Goal: Task Accomplishment & Management: Manage account settings

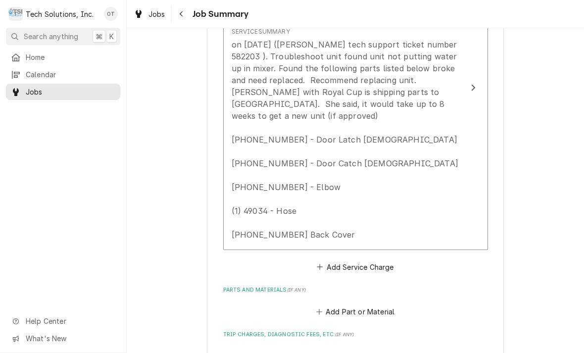
scroll to position [359, 0]
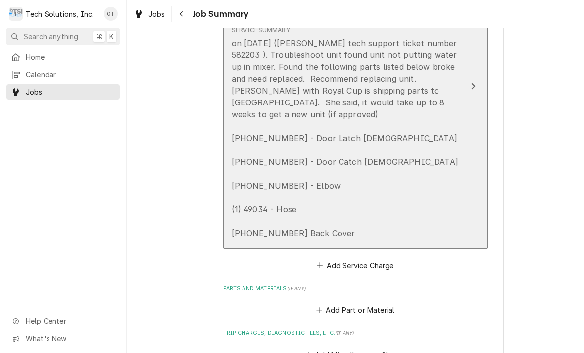
click at [477, 83] on div "Update Line Item" at bounding box center [473, 86] width 13 height 12
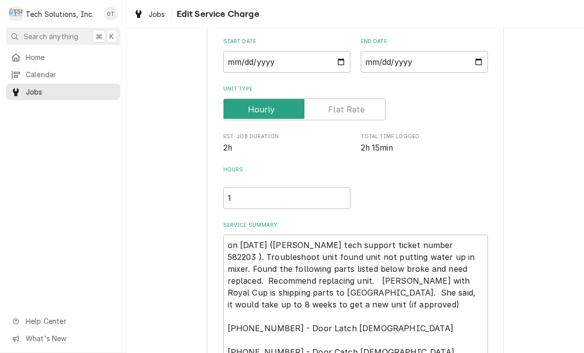
type textarea "x"
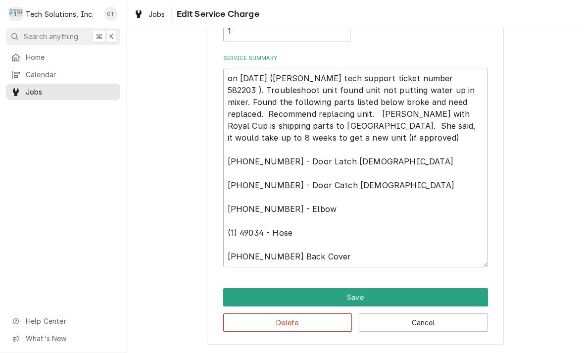
scroll to position [255, 0]
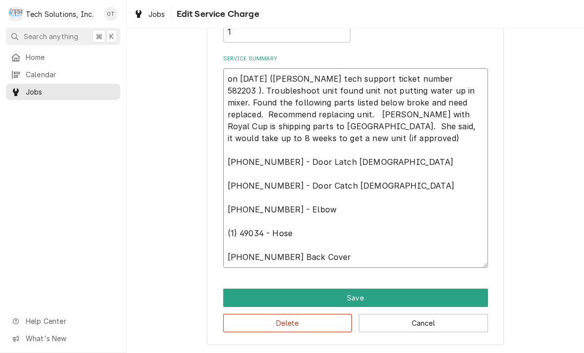
click at [377, 259] on textarea "on [DATE] ([PERSON_NAME] tech support ticket number 582203 ). Troubleshoot unit…" at bounding box center [355, 167] width 265 height 199
type textarea "on [DATE] ([PERSON_NAME] tech support ticket number 582203 ). Troubleshoot unit…"
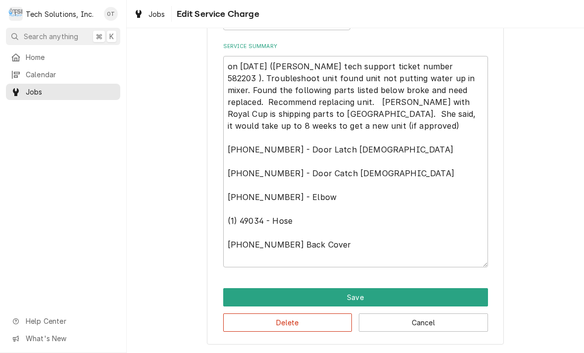
scroll to position [270, 0]
click at [373, 240] on textarea "on [DATE] ([PERSON_NAME] tech support ticket number 582203 ). Troubleshoot unit…" at bounding box center [355, 161] width 265 height 211
type textarea "x"
type textarea "on [DATE] ([PERSON_NAME] tech support ticket number 582203 ). Troubleshoot unit…"
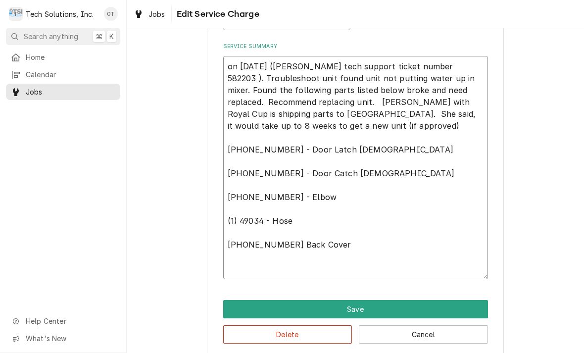
type textarea "x"
type textarea "on [DATE] ([PERSON_NAME] tech support ticket number 582203 ). Troubleshoot unit…"
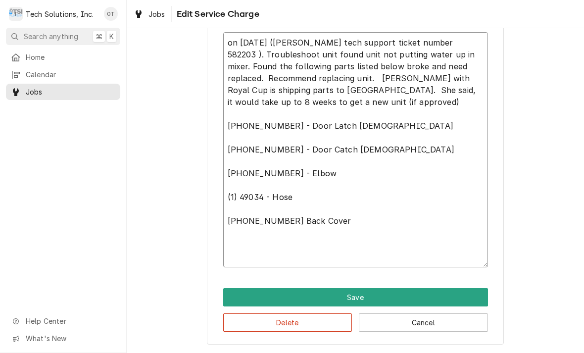
scroll to position [293, 0]
type textarea "x"
type textarea "on [DATE] ([PERSON_NAME] tech support ticket number 582203 ). Troubleshoot unit…"
type textarea "x"
type textarea "on [DATE] ([PERSON_NAME] tech support ticket number 582203 ). Troubleshoot unit…"
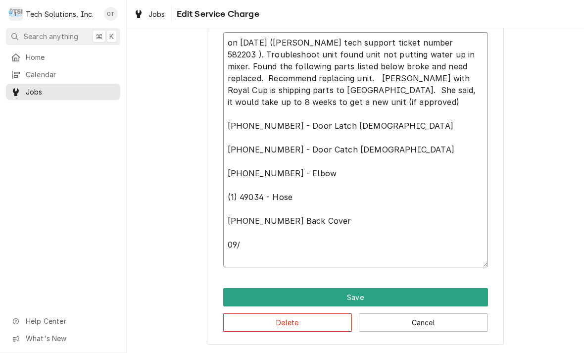
type textarea "x"
type textarea "on 9/5/25 (Cornelius tech support ticket number 582203 ). Troubleshoot unit fou…"
type textarea "x"
type textarea "on 9/5/25 (Cornelius tech support ticket number 582203 ). Troubleshoot unit fou…"
type textarea "x"
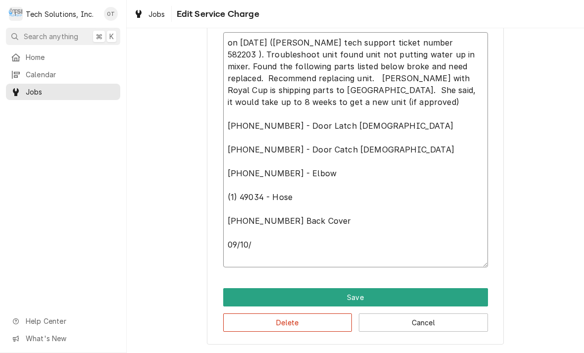
type textarea "on 9/5/25 (Cornelius tech support ticket number 582203 ). Troubleshoot unit fou…"
type textarea "x"
type textarea "on 9/5/25 (Cornelius tech support ticket number 582203 ). Troubleshoot unit fou…"
type textarea "x"
type textarea "on 9/5/25 (Cornelius tech support ticket number 582203 ). Troubleshoot unit fou…"
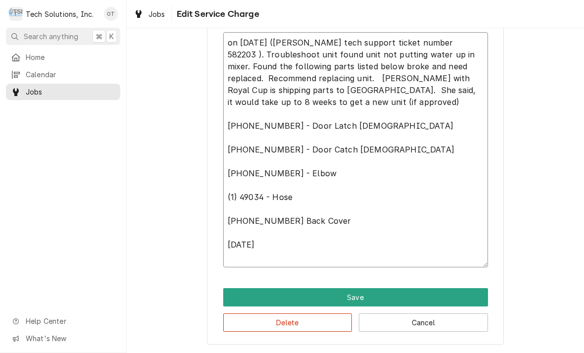
type textarea "x"
type textarea "on 9/5/25 (Cornelius tech support ticket number 582203 ). Troubleshoot unit fou…"
type textarea "x"
type textarea "on 9/5/25 (Cornelius tech support ticket number 582203 ). Troubleshoot unit fou…"
type textarea "x"
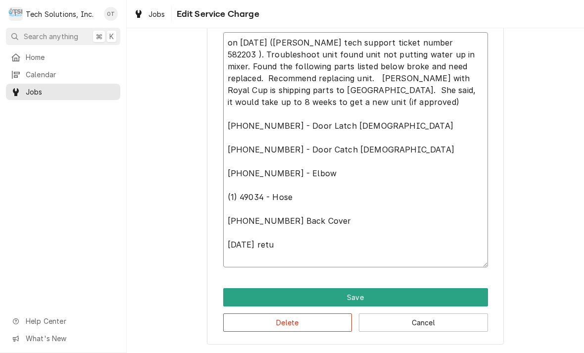
type textarea "on 9/5/25 (Cornelius tech support ticket number 582203 ). Troubleshoot unit fou…"
type textarea "x"
type textarea "on 9/5/25 (Cornelius tech support ticket number 582203 ). Troubleshoot unit fou…"
type textarea "x"
type textarea "on 9/5/25 (Cornelius tech support ticket number 582203 ). Troubleshoot unit fou…"
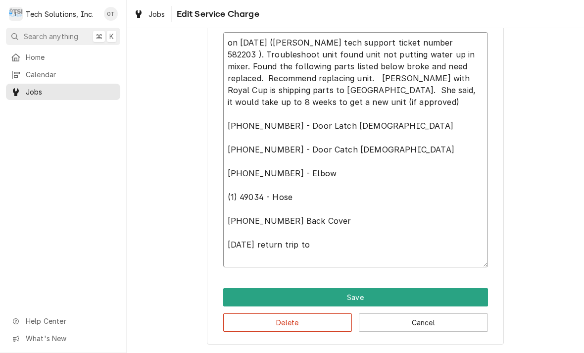
type textarea "x"
type textarea "on 9/5/25 (Cornelius tech support ticket number 582203 ). Troubleshoot unit fou…"
type textarea "x"
type textarea "on 9/5/25 (Cornelius tech support ticket number 582203 ). Troubleshoot unit fou…"
type textarea "x"
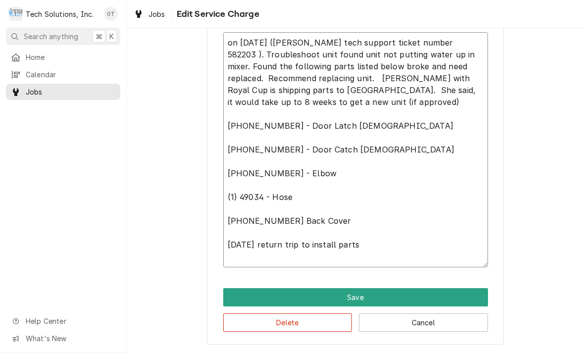
type textarea "on 9/5/25 (Cornelius tech support ticket number 582203 ). Troubleshoot unit fou…"
type textarea "x"
type textarea "on 9/5/25 (Cornelius tech support ticket number 582203 ). Troubleshoot unit fou…"
type textarea "x"
type textarea "on 9/5/25 (Cornelius tech support ticket number 582203 ). Troubleshoot unit fou…"
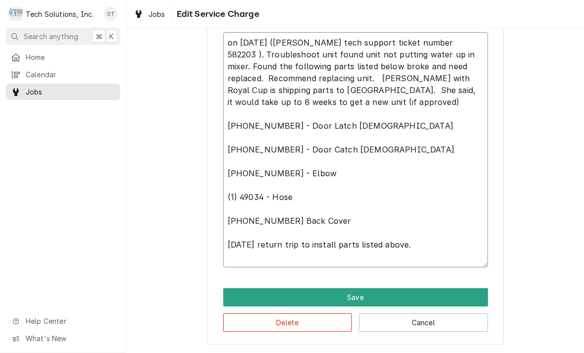
type textarea "x"
type textarea "on 9/5/25 (Cornelius tech support ticket number 582203 ). Troubleshoot unit fou…"
type textarea "x"
type textarea "on 9/5/25 (Cornelius tech support ticket number 582203 ). Troubleshoot unit fou…"
type textarea "x"
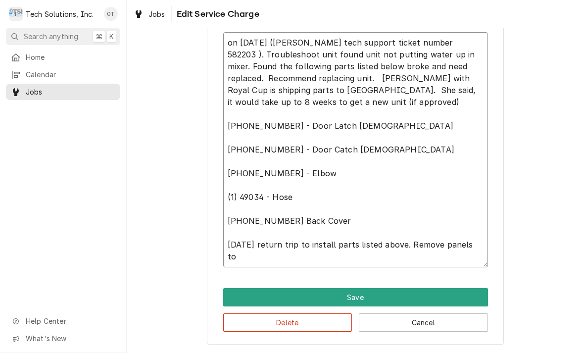
type textarea "on 9/5/25 (Cornelius tech support ticket number 582203 ). Troubleshoot unit fou…"
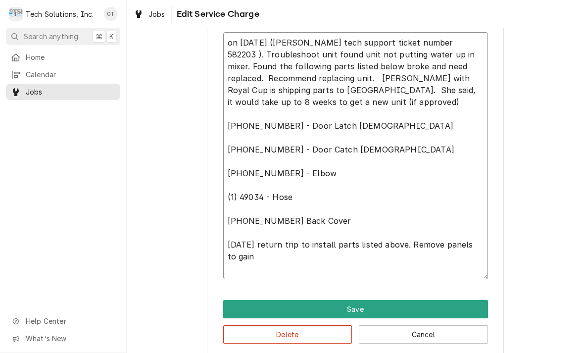
type textarea "x"
type textarea "on 9/5/25 (Cornelius tech support ticket number 582203 ). Troubleshoot unit fou…"
type textarea "x"
type textarea "on 9/5/25 (Cornelius tech support ticket number 582203 ). Troubleshoot unit fou…"
type textarea "x"
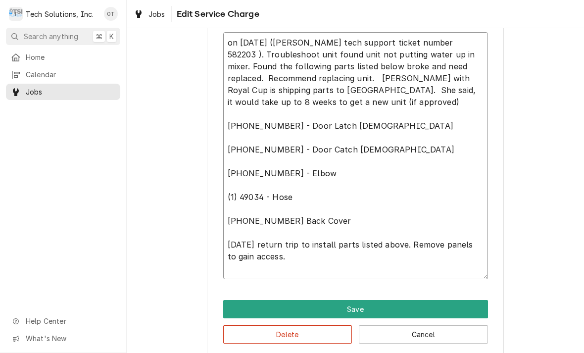
type textarea "on 9/5/25 (Cornelius tech support ticket number 582203 ). Troubleshoot unit fou…"
type textarea "x"
type textarea "on 9/5/25 (Cornelius tech support ticket number 582203 ). Troubleshoot unit fou…"
type textarea "x"
type textarea "on 9/5/25 (Cornelius tech support ticket number 582203 ). Troubleshoot unit fou…"
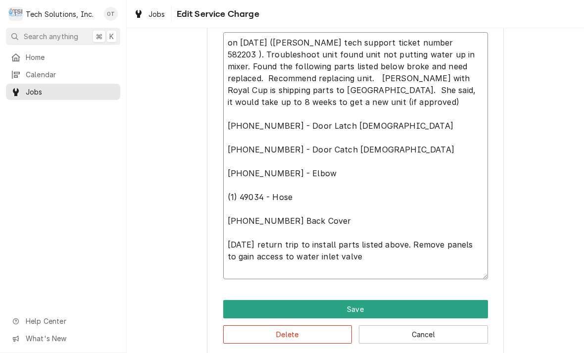
type textarea "x"
type textarea "on 9/5/25 (Cornelius tech support ticket number 582203 ). Troubleshoot unit fou…"
type textarea "x"
type textarea "on 9/5/25 (Cornelius tech support ticket number 582203 ). Troubleshoot unit fou…"
type textarea "x"
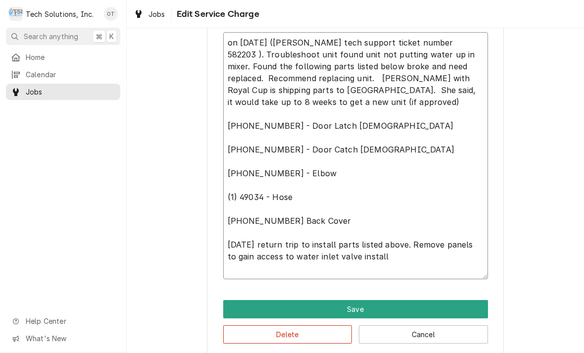
type textarea "on 9/5/25 (Cornelius tech support ticket number 582203 ). Troubleshoot unit fou…"
type textarea "x"
type textarea "on 9/5/25 (Cornelius tech support ticket number 582203 ). Troubleshoot unit fou…"
type textarea "x"
type textarea "on 9/5/25 (Cornelius tech support ticket number 582203 ). Troubleshoot unit fou…"
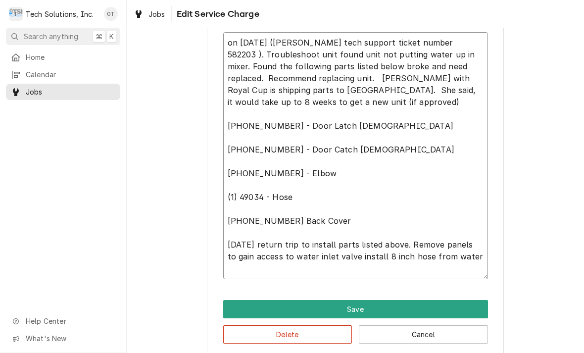
type textarea "x"
type textarea "on 9/5/25 (Cornelius tech support ticket number 582203 ). Troubleshoot unit fou…"
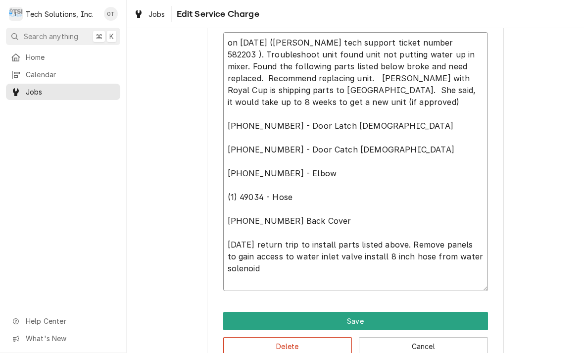
type textarea "x"
type textarea "on 9/5/25 (Cornelius tech support ticket number 582203 ). Troubleshoot unit fou…"
type textarea "x"
type textarea "on 9/5/25 (Cornelius tech support ticket number 582203 ). Troubleshoot unit fou…"
type textarea "x"
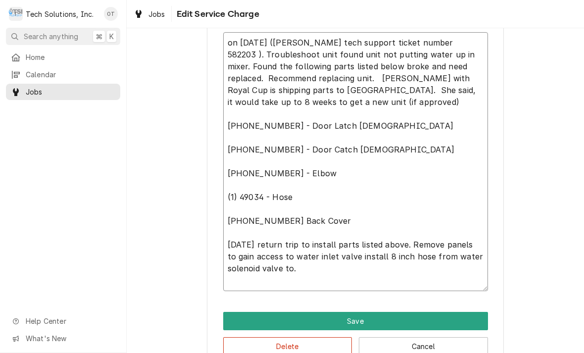
type textarea "on 9/5/25 (Cornelius tech support ticket number 582203 ). Troubleshoot unit fou…"
type textarea "x"
type textarea "on 9/5/25 (Cornelius tech support ticket number 582203 ). Troubleshoot unit fou…"
type textarea "x"
type textarea "on 9/5/25 (Cornelius tech support ticket number 582203 ). Troubleshoot unit fou…"
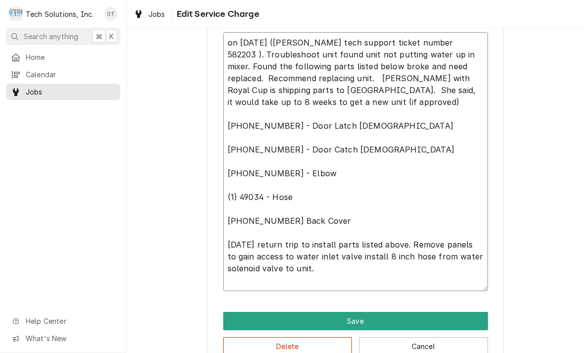
type textarea "x"
type textarea "on 9/5/25 (Cornelius tech support ticket number 582203 ). Troubleshoot unit fou…"
type textarea "x"
type textarea "on 9/5/25 (Cornelius tech support ticket number 582203 ). Troubleshoot unit fou…"
type textarea "x"
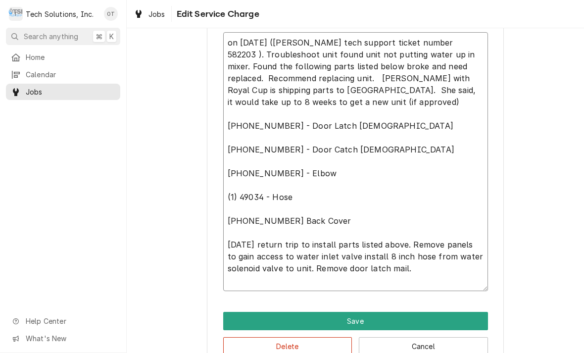
type textarea "on 9/5/25 (Cornelius tech support ticket number 582203 ). Troubleshoot unit fou…"
type textarea "x"
type textarea "on 9/5/25 (Cornelius tech support ticket number 582203 ). Troubleshoot unit fou…"
type textarea "x"
type textarea "on 9/5/25 (Cornelius tech support ticket number 582203 ). Troubleshoot unit fou…"
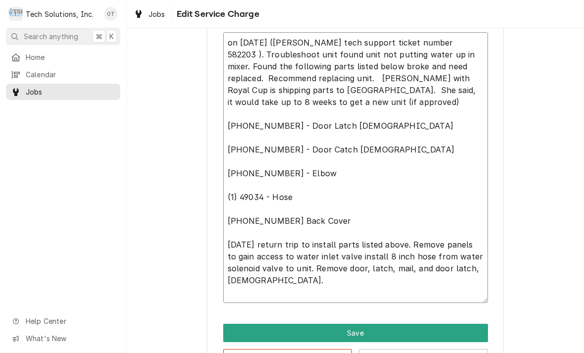
type textarea "x"
type textarea "on 9/5/25 (Cornelius tech support ticket number 582203 ). Troubleshoot unit fou…"
type textarea "x"
type textarea "on 9/5/25 (Cornelius tech support ticket number 582203 ). Troubleshoot unit fou…"
type textarea "x"
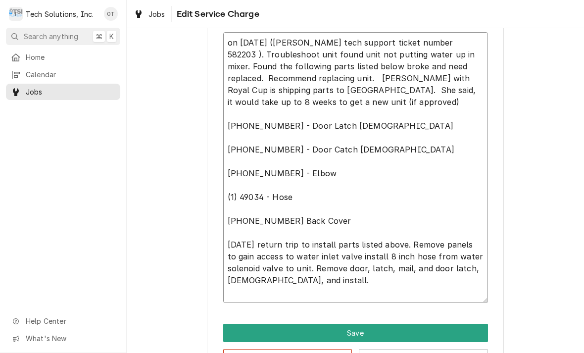
type textarea "on 9/5/25 (Cornelius tech support ticket number 582203 ). Troubleshoot unit fou…"
type textarea "x"
type textarea "on 9/5/25 (Cornelius tech support ticket number 582203 ). Troubleshoot unit fou…"
type textarea "x"
type textarea "on 9/5/25 (Cornelius tech support ticket number 582203 ). Troubleshoot unit fou…"
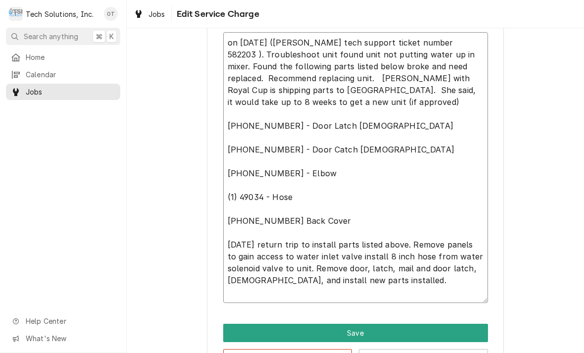
type textarea "x"
type textarea "on 9/5/25 (Cornelius tech support ticket number 582203 ). Troubleshoot unit fou…"
type textarea "x"
type textarea "on 9/5/25 (Cornelius tech support ticket number 582203 ). Troubleshoot unit fou…"
type textarea "x"
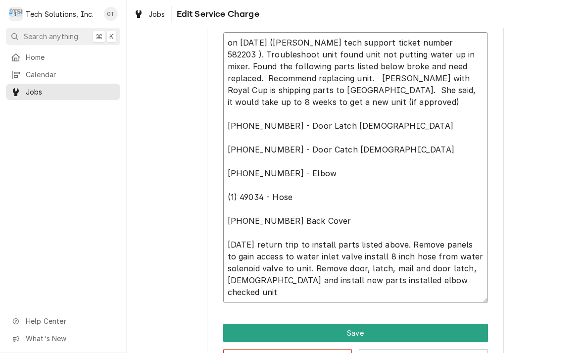
type textarea "on 9/5/25 (Cornelius tech support ticket number 582203 ). Troubleshoot unit fou…"
type textarea "x"
type textarea "on 9/5/25 (Cornelius tech support ticket number 582203 ). Troubleshoot unit fou…"
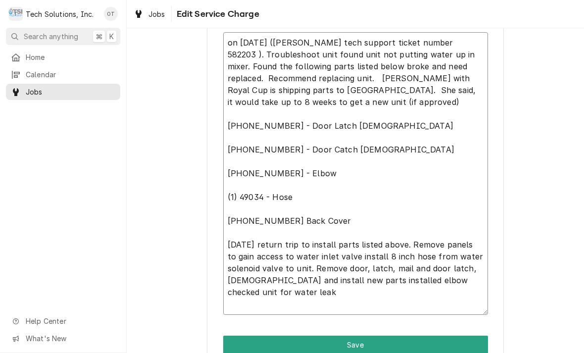
type textarea "x"
type textarea "on 9/5/25 (Cornelius tech support ticket number 582203 ). Troubleshoot unit fou…"
type textarea "x"
type textarea "on 9/5/25 (Cornelius tech support ticket number 582203 ). Troubleshoot unit fou…"
type textarea "x"
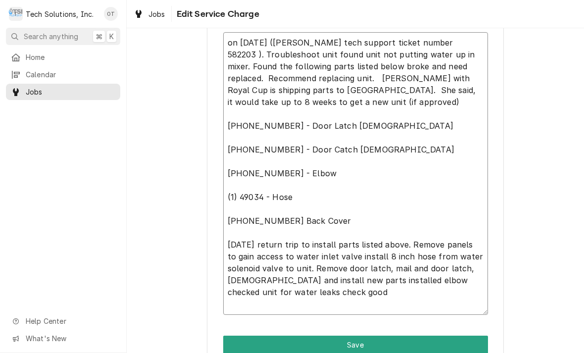
type textarea "on 9/5/25 (Cornelius tech support ticket number 582203 ). Troubleshoot unit fou…"
type textarea "x"
type textarea "on 9/5/25 (Cornelius tech support ticket number 582203 ). Troubleshoot unit fou…"
type textarea "x"
type textarea "on 9/5/25 (Cornelius tech support ticket number 582203 ). Troubleshoot unit fou…"
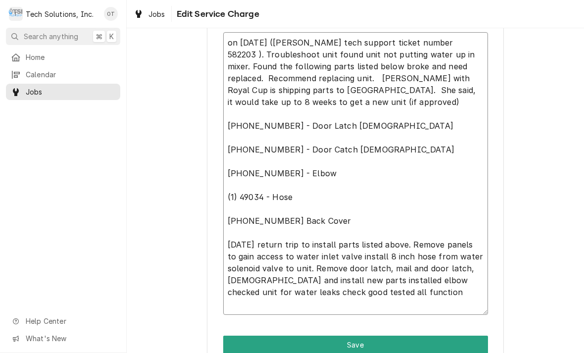
type textarea "x"
type textarea "on 9/5/25 (Cornelius tech support ticket number 582203 ). Troubleshoot unit fou…"
type textarea "x"
type textarea "on 9/5/25 (Cornelius tech support ticket number 582203 ). Troubleshoot unit fou…"
type textarea "x"
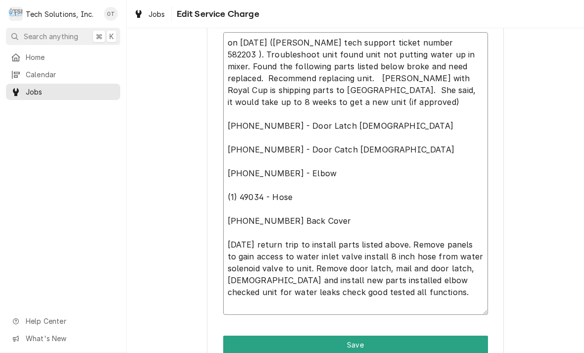
type textarea "on 9/5/25 (Cornelius tech support ticket number 582203 ). Troubleshoot unit fou…"
type textarea "x"
type textarea "on 9/5/25 (Cornelius tech support ticket number 582203 ). Troubleshoot unit fou…"
type textarea "x"
type textarea "on 9/5/25 (Cornelius tech support ticket number 582203 ). Troubleshoot unit fou…"
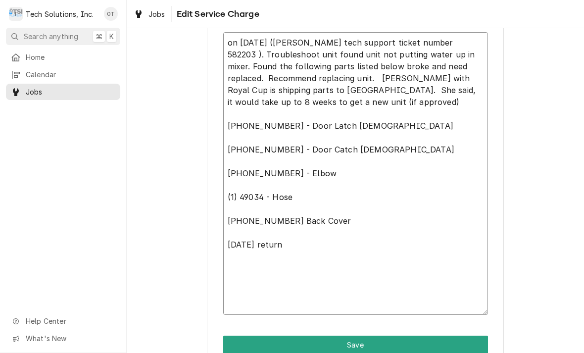
type textarea "x"
type textarea "on 9/5/25 (Cornelius tech support ticket number 582203 ). Troubleshoot unit fou…"
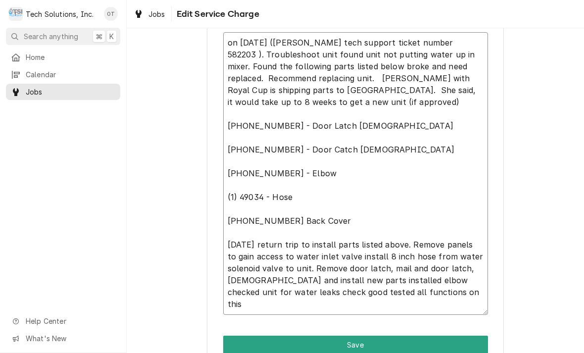
type textarea "x"
type textarea "on 9/5/25 (Cornelius tech support ticket number 582203 ). Troubleshoot unit fou…"
type textarea "x"
type textarea "on 9/5/25 (Cornelius tech support ticket number 582203 ). Troubleshoot unit fou…"
type textarea "x"
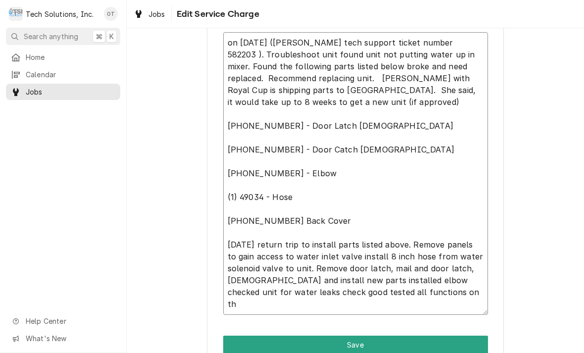
type textarea "on 9/5/25 (Cornelius tech support ticket number 582203 ). Troubleshoot unit fou…"
type textarea "x"
type textarea "on 9/5/25 (Cornelius tech support ticket number 582203 ). Troubleshoot unit fou…"
type textarea "x"
type textarea "on 9/5/25 (Cornelius tech support ticket number 582203 ). Troubleshoot unit fou…"
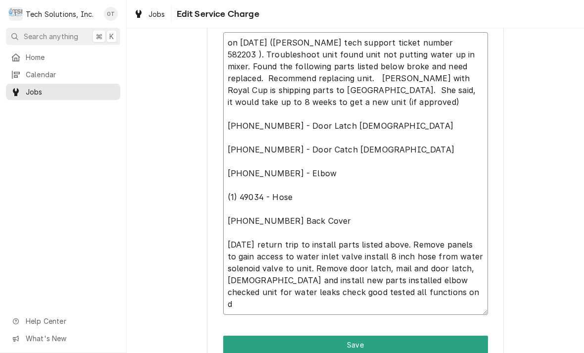
type textarea "x"
type textarea "on 9/5/25 (Cornelius tech support ticket number 582203 ). Troubleshoot unit fou…"
type textarea "x"
type textarea "on 9/5/25 (Cornelius tech support ticket number 582203 ). Troubleshoot unit fou…"
type textarea "x"
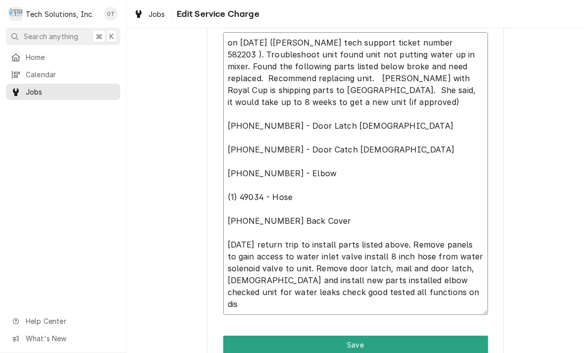
type textarea "on 9/5/25 (Cornelius tech support ticket number 582203 ). Troubleshoot unit fou…"
type textarea "x"
type textarea "on 9/5/25 (Cornelius tech support ticket number 582203 ). Troubleshoot unit fou…"
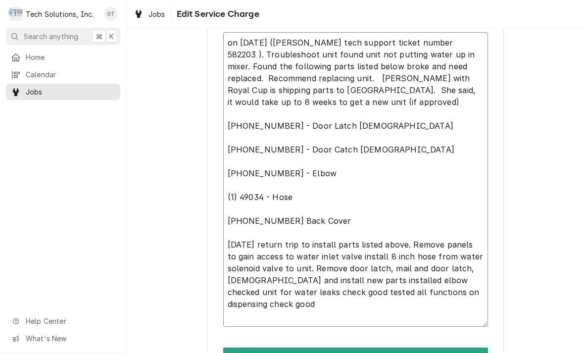
type textarea "x"
type textarea "on 9/5/25 (Cornelius tech support ticket number 582203 ). Troubleshoot unit fou…"
type textarea "x"
type textarea "on 9/5/25 (Cornelius tech support ticket number 582203 ). Troubleshoot unit fou…"
type textarea "x"
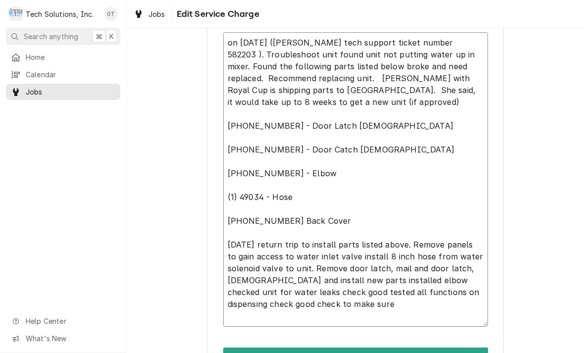
type textarea "on 9/5/25 (Cornelius tech support ticket number 582203 ). Troubleshoot unit fou…"
type textarea "x"
type textarea "on 9/5/25 (Cornelius tech support ticket number 582203 ). Troubleshoot unit fou…"
type textarea "x"
type textarea "on 9/5/25 (Cornelius tech support ticket number 582203 ). Troubleshoot unit fou…"
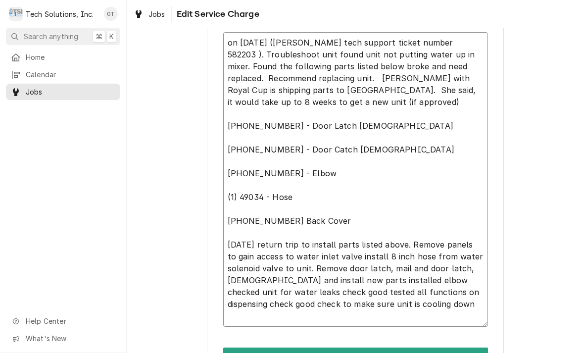
type textarea "x"
type textarea "on 9/5/25 (Cornelius tech support ticket number 582203 ). Troubleshoot unit fou…"
type textarea "x"
type textarea "on 9/5/25 (Cornelius tech support ticket number 582203 ). Troubleshoot unit fou…"
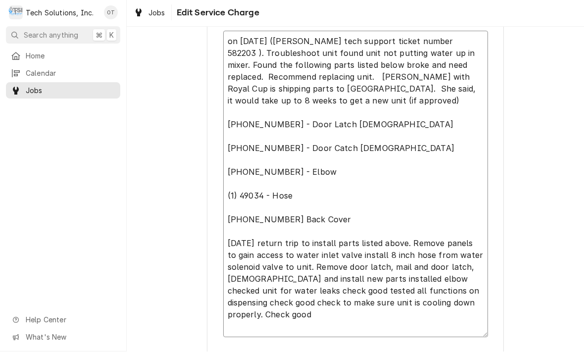
type textarea "x"
type textarea "on 9/5/25 (Cornelius tech support ticket number 582203 ). Troubleshoot unit fou…"
type textarea "x"
type textarea "on 9/5/25 (Cornelius tech support ticket number 582203 ). Troubleshoot unit fou…"
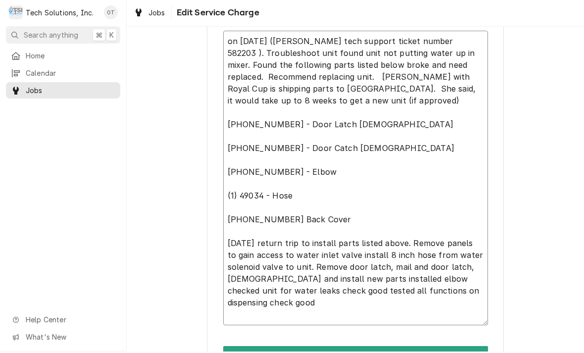
type textarea "x"
type textarea "on 9/5/25 (Cornelius tech support ticket number 582203 ). Troubleshoot unit fou…"
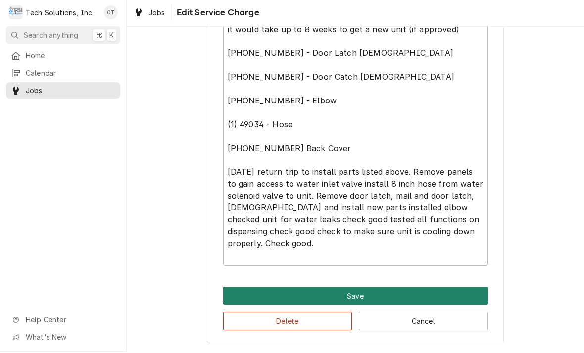
click at [359, 292] on button "Save" at bounding box center [355, 297] width 265 height 18
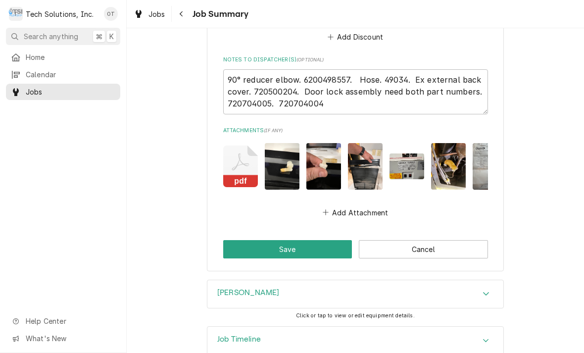
scroll to position [828, 0]
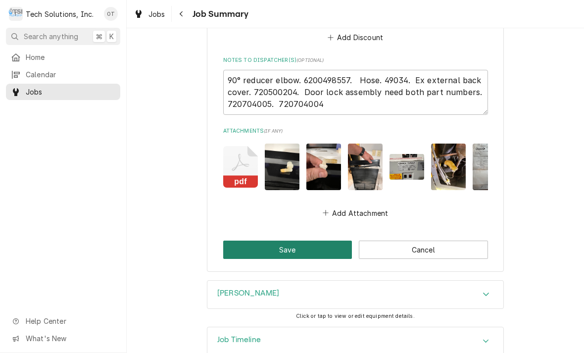
click at [291, 240] on button "Save" at bounding box center [287, 249] width 129 height 18
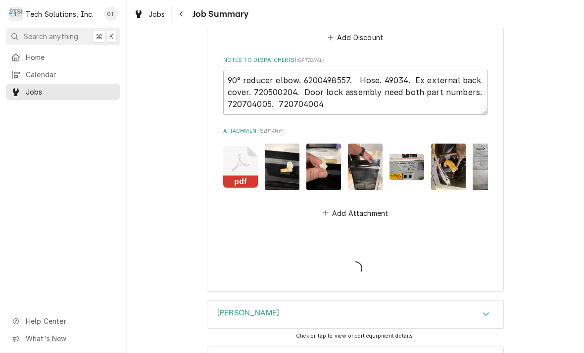
type textarea "x"
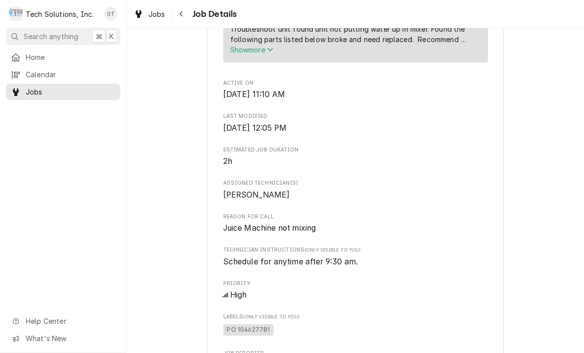
scroll to position [410, 0]
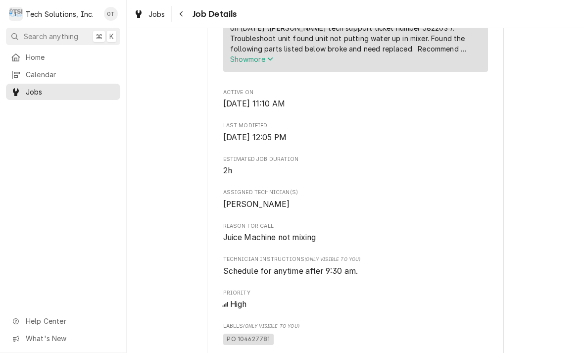
click at [265, 63] on span "Show more" at bounding box center [252, 59] width 44 height 8
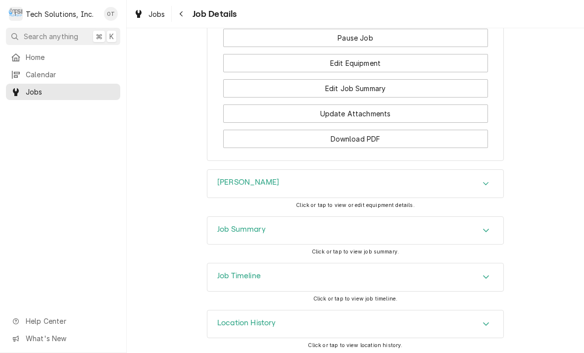
scroll to position [1221, 0]
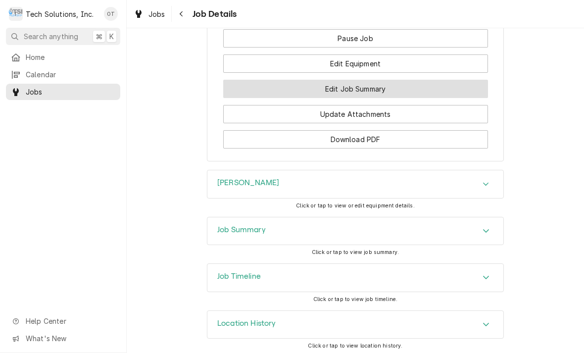
click at [361, 89] on button "Edit Job Summary" at bounding box center [355, 89] width 265 height 18
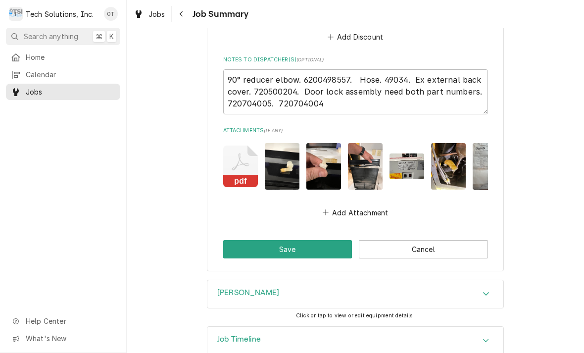
scroll to position [828, 0]
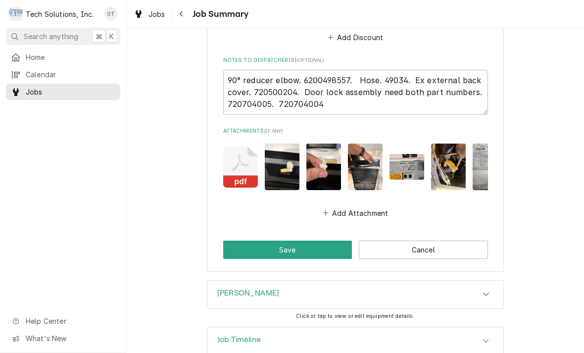
type textarea "x"
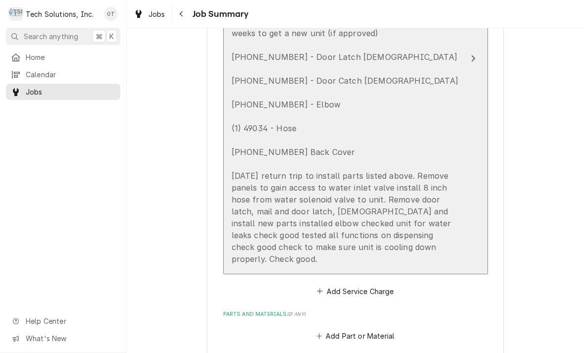
click at [474, 55] on icon "Update Line Item" at bounding box center [473, 58] width 4 height 6
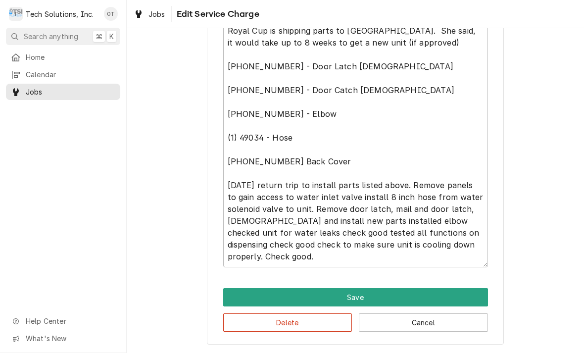
scroll to position [353, 0]
click at [279, 258] on textarea "on 9/5/25 (Cornelius tech support ticket number 582203 ). Troubleshoot unit fou…" at bounding box center [355, 120] width 265 height 294
type textarea "x"
type textarea "on 9/5/25 (Cornelius tech support ticket number 582203 ). Troubleshoot unit fou…"
type textarea "x"
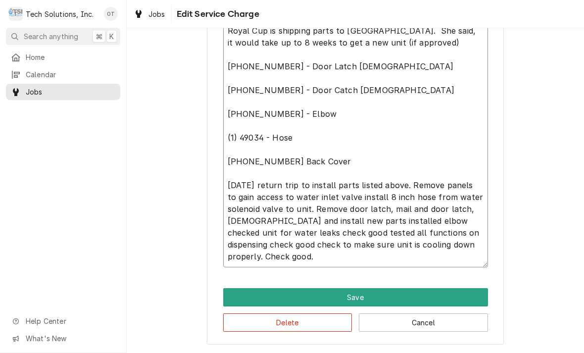
type textarea "on 9/5/25 (Cornelius tech support ticket number 582203 ). Troubleshoot unit fou…"
type textarea "x"
type textarea "on 9/5/25 (Cornelius tech support ticket number 582203 ). Troubleshoot unit fou…"
type textarea "x"
type textarea "on 9/5/25 (Cornelius tech support ticket number 582203 ). Troubleshoot unit fou…"
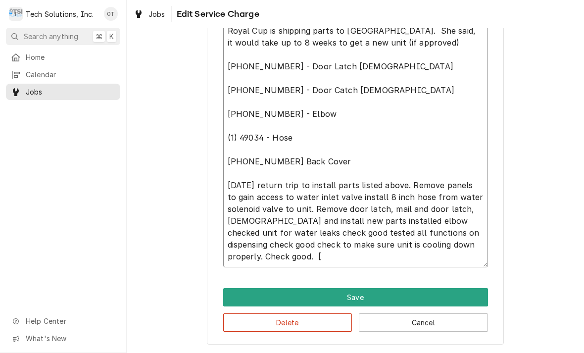
type textarea "x"
type textarea "on 9/5/25 (Cornelius tech support ticket number 582203 ). Troubleshoot unit fou…"
type textarea "x"
type textarea "on 9/5/25 (Cornelius tech support ticket number 582203 ). Troubleshoot unit fou…"
type textarea "x"
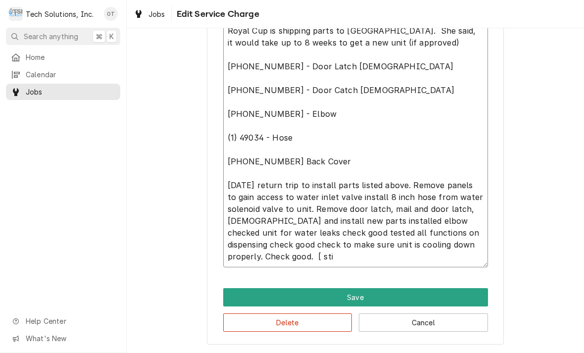
type textarea "on 9/5/25 (Cornelius tech support ticket number 582203 ). Troubleshoot unit fou…"
type textarea "x"
type textarea "on 9/5/25 (Cornelius tech support ticket number 582203 ). Troubleshoot unit fou…"
type textarea "x"
type textarea "on 9/5/25 (Cornelius tech support ticket number 582203 ). Troubleshoot unit fou…"
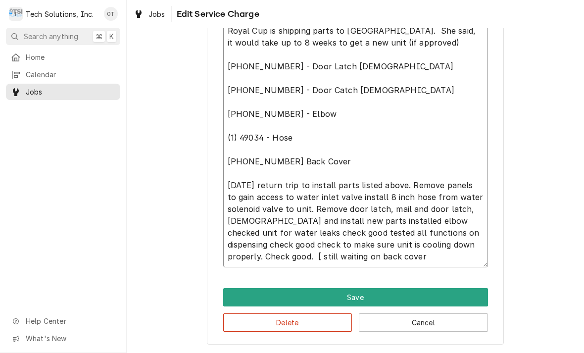
type textarea "x"
type textarea "on 9/5/25 (Cornelius tech support ticket number 582203 ). Troubleshoot unit fou…"
type textarea "x"
type textarea "on 9/5/25 (Cornelius tech support ticket number 582203 ). Troubleshoot unit fou…"
type textarea "x"
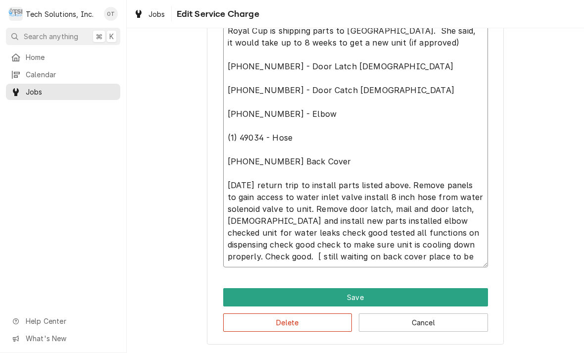
type textarea "on 9/5/25 (Cornelius tech support ticket number 582203 ). Troubleshoot unit fou…"
type textarea "x"
type textarea "on 9/5/25 (Cornelius tech support ticket number 582203 ). Troubleshoot unit fou…"
type textarea "x"
type textarea "on 9/5/25 (Cornelius tech support ticket number 582203 ). Troubleshoot unit fou…"
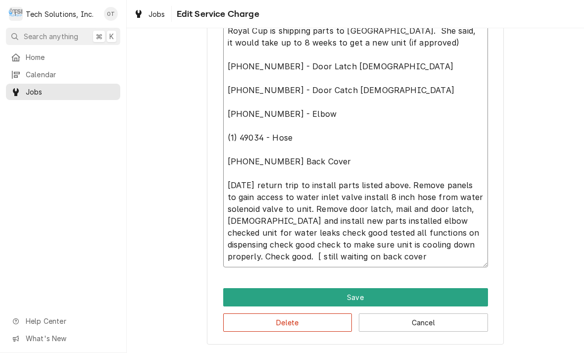
type textarea "x"
type textarea "on 9/5/25 (Cornelius tech support ticket number 582203 ). Troubleshoot unit fou…"
type textarea "x"
type textarea "on 9/5/25 (Cornelius tech support ticket number 582203 ). Troubleshoot unit fou…"
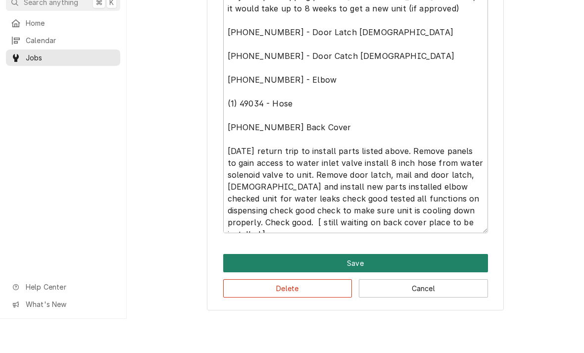
click at [360, 288] on button "Save" at bounding box center [355, 297] width 265 height 18
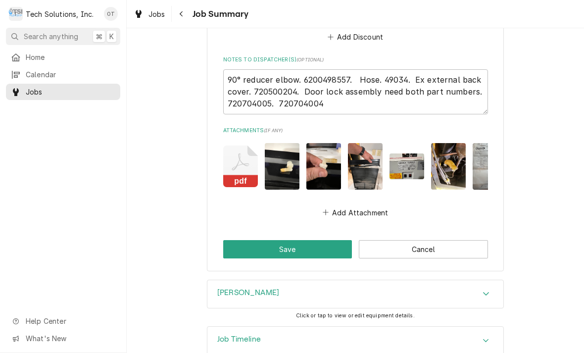
scroll to position [840, 0]
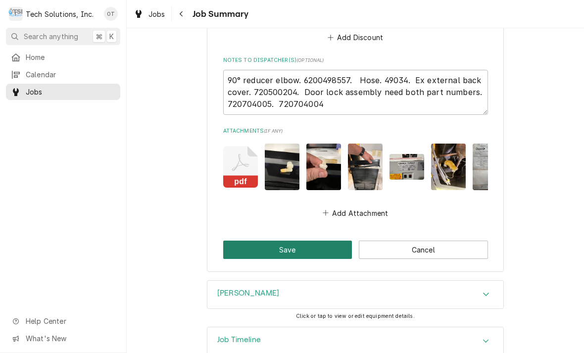
click at [298, 240] on button "Save" at bounding box center [287, 249] width 129 height 18
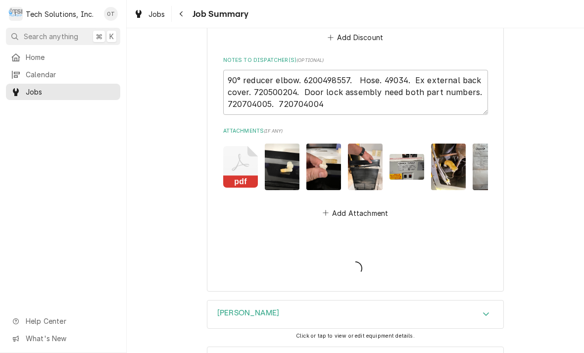
type textarea "x"
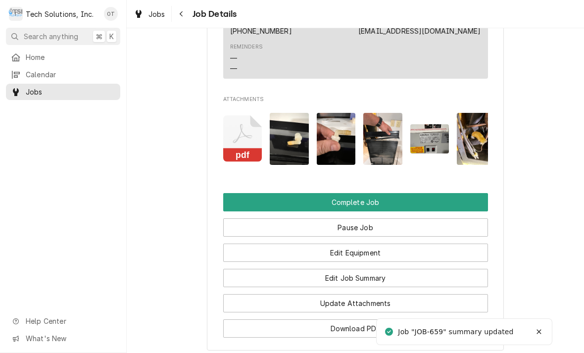
scroll to position [824, 0]
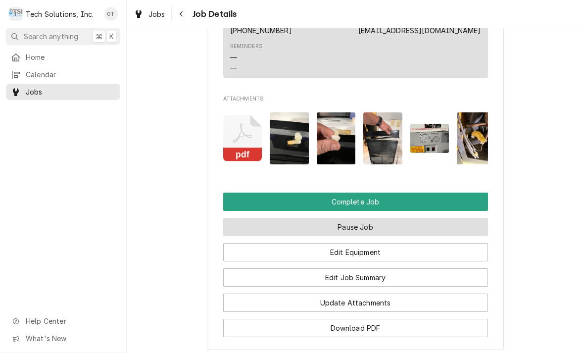
click at [360, 233] on button "Pause Job" at bounding box center [355, 227] width 265 height 18
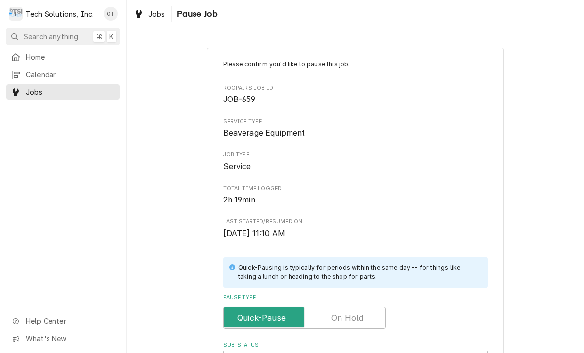
click at [343, 307] on input "Pause Type" at bounding box center [304, 318] width 153 height 22
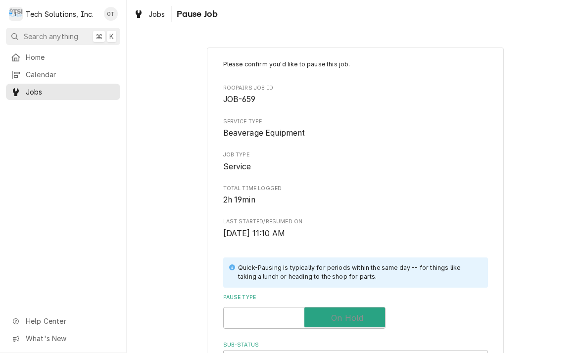
checkbox input "true"
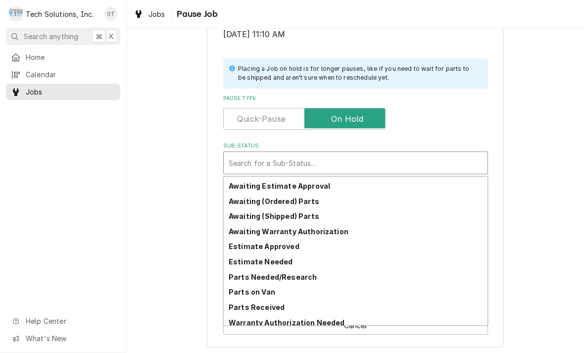
scroll to position [48, 0]
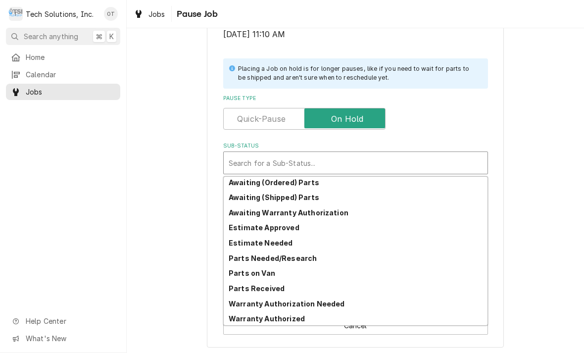
click at [283, 194] on strong "Awaiting (Shipped) Parts" at bounding box center [274, 197] width 91 height 8
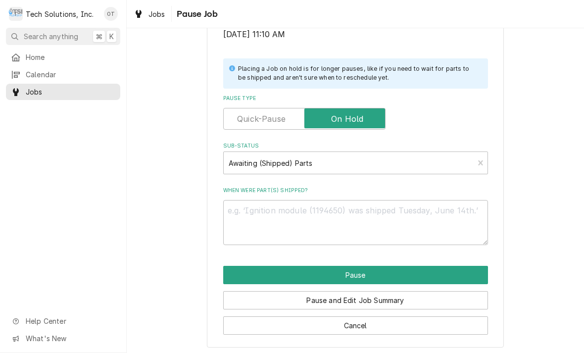
scroll to position [187, 0]
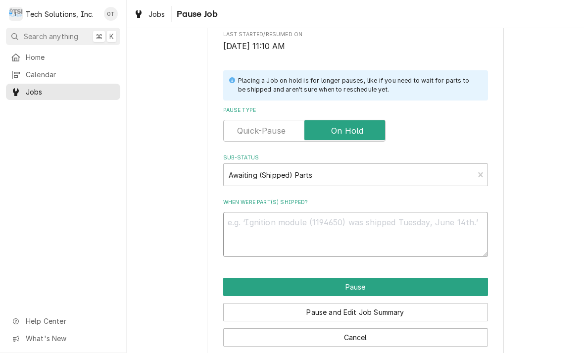
click at [260, 220] on textarea "When were part(s) shipped?" at bounding box center [355, 234] width 265 height 45
type textarea "x"
type textarea "w"
type textarea "x"
type textarea "wai"
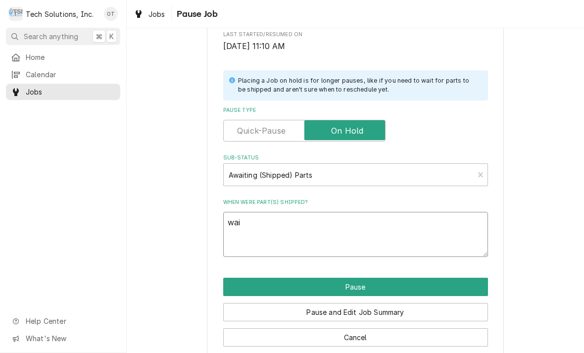
type textarea "x"
type textarea "waiti"
type textarea "x"
type textarea "waiting"
type textarea "x"
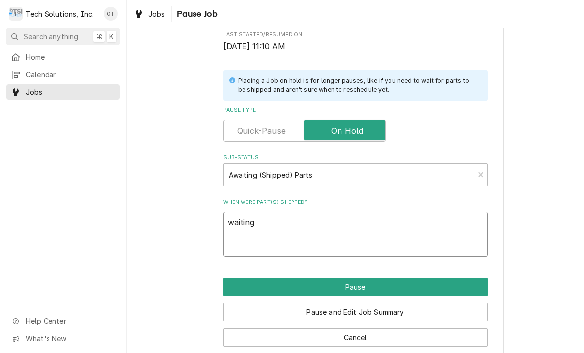
type textarea "waiting."
type textarea "x"
type textarea "waiting on"
type textarea "x"
type textarea "waiting on back cover."
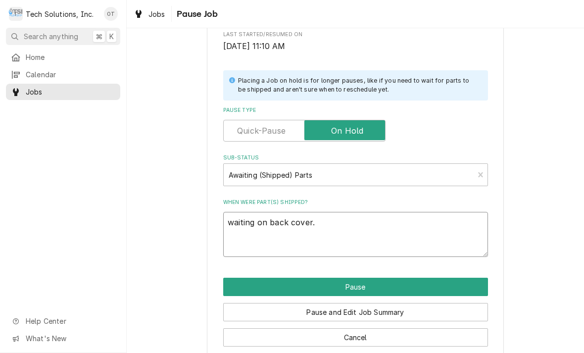
type textarea "x"
type textarea "waiting on back cover to be"
type textarea "x"
type textarea "waiting on back cover to be delivered."
type textarea "x"
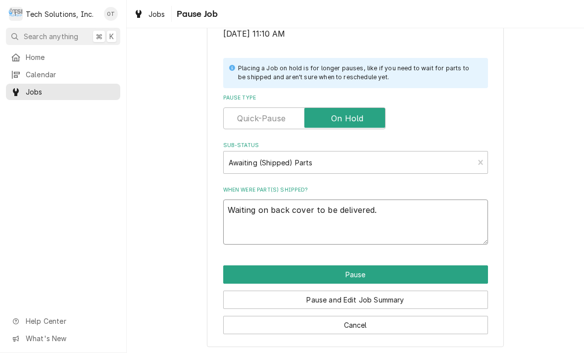
scroll to position [199, 0]
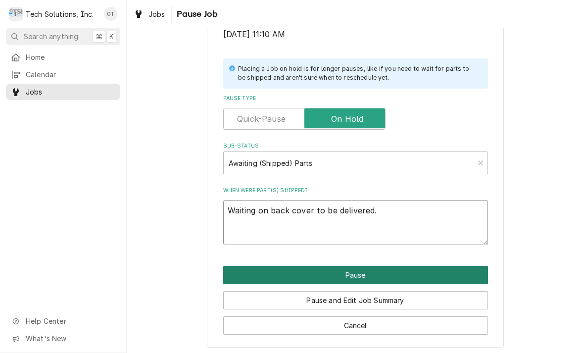
type textarea "Waiting on back cover to be delivered."
click at [359, 267] on button "Pause" at bounding box center [355, 275] width 265 height 18
type textarea "x"
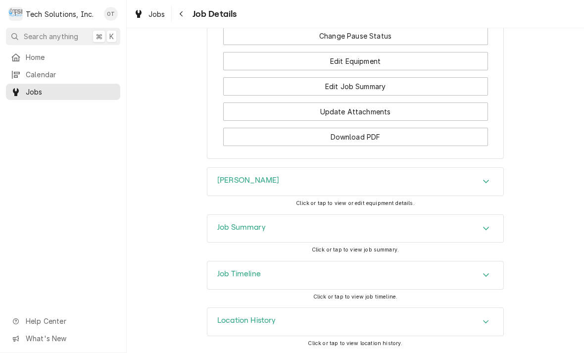
scroll to position [1095, 0]
click at [28, 58] on span "Home" at bounding box center [71, 57] width 90 height 10
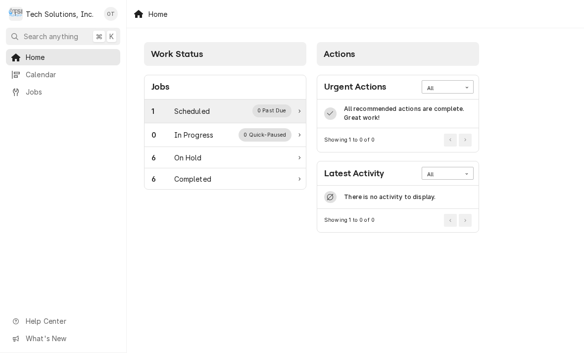
click at [280, 104] on div "1 Scheduled 0 Past Due" at bounding box center [224, 111] width 161 height 24
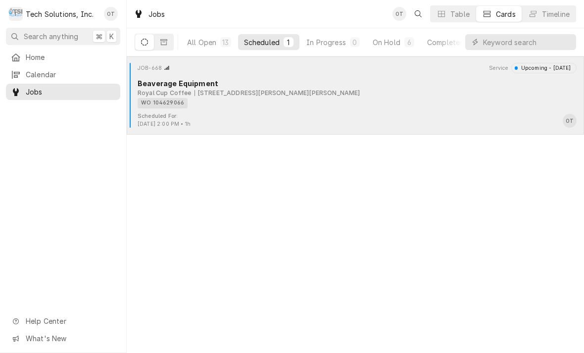
click at [271, 98] on div "WO 104629066" at bounding box center [354, 103] width 432 height 10
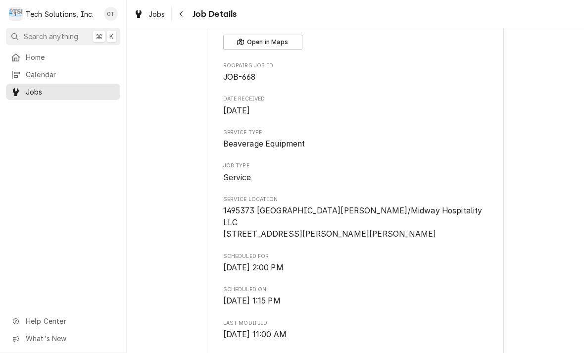
scroll to position [75, 0]
